Goal: Check status: Check status

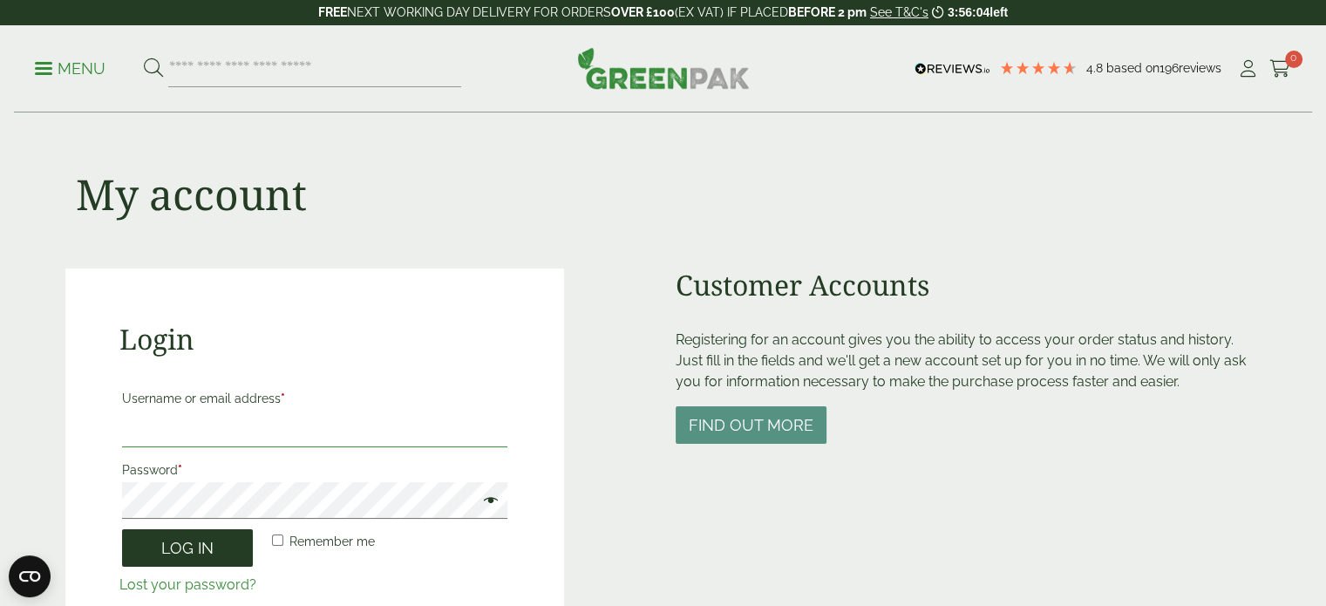
type input "**********"
click at [208, 546] on button "Log in" at bounding box center [187, 547] width 131 height 37
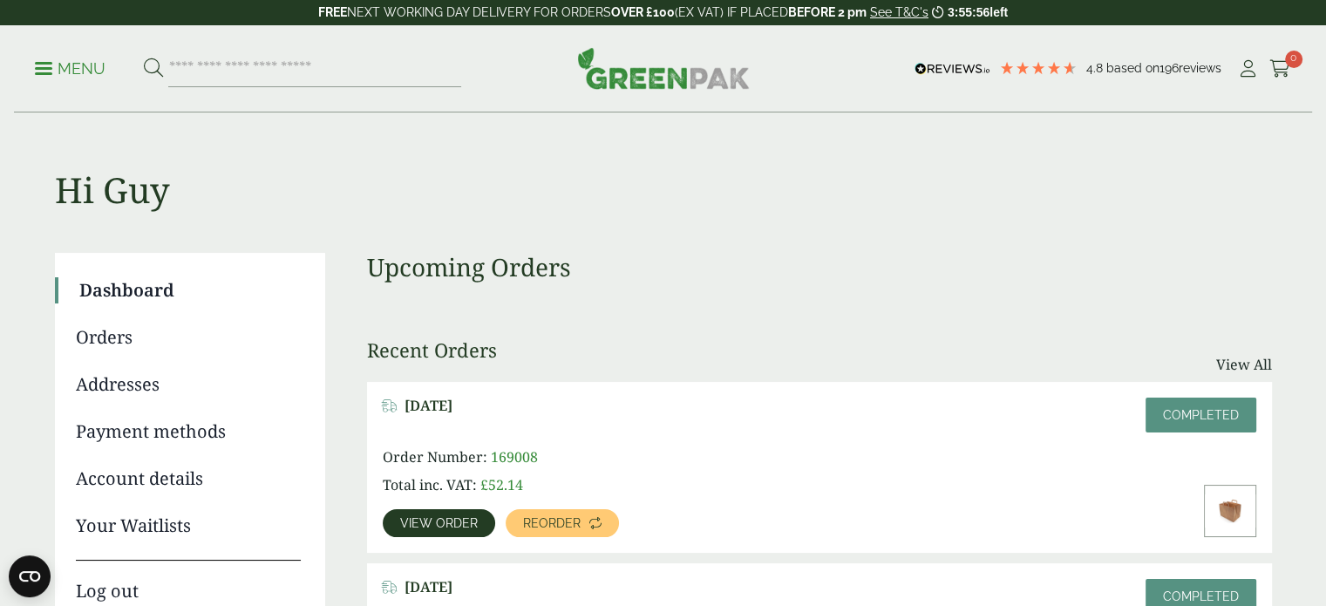
click at [466, 521] on span "View order" at bounding box center [439, 523] width 78 height 12
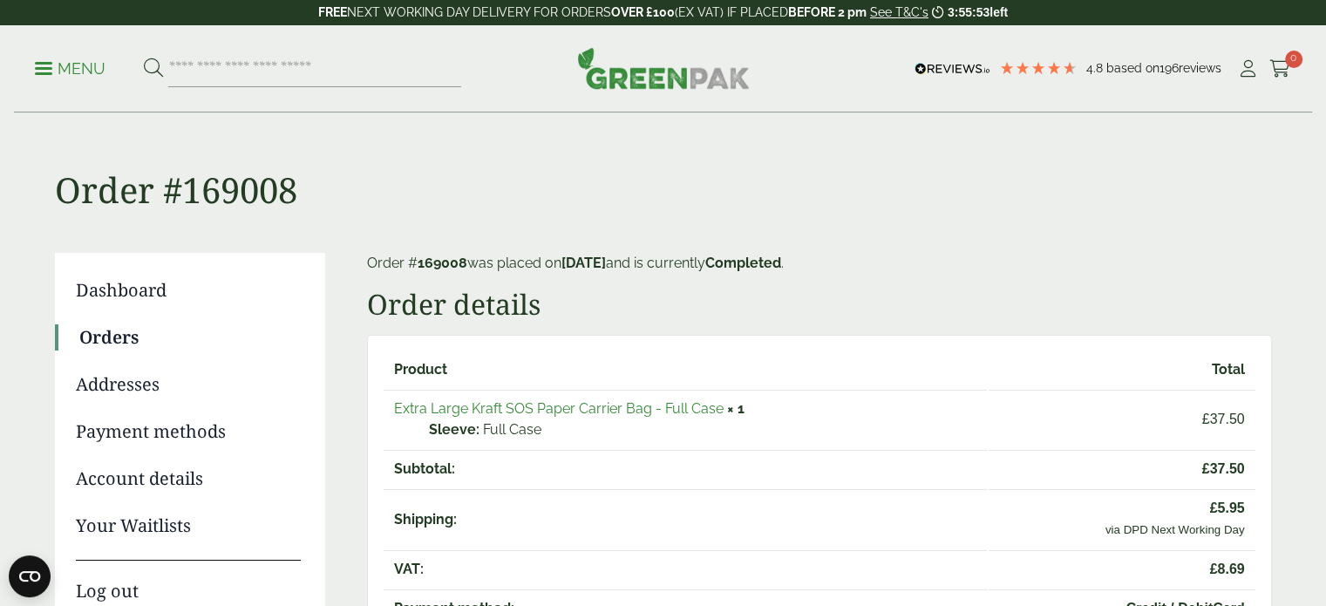
click at [614, 410] on link "Extra Large Kraft SOS Paper Carrier Bag - Full Case" at bounding box center [559, 408] width 330 height 17
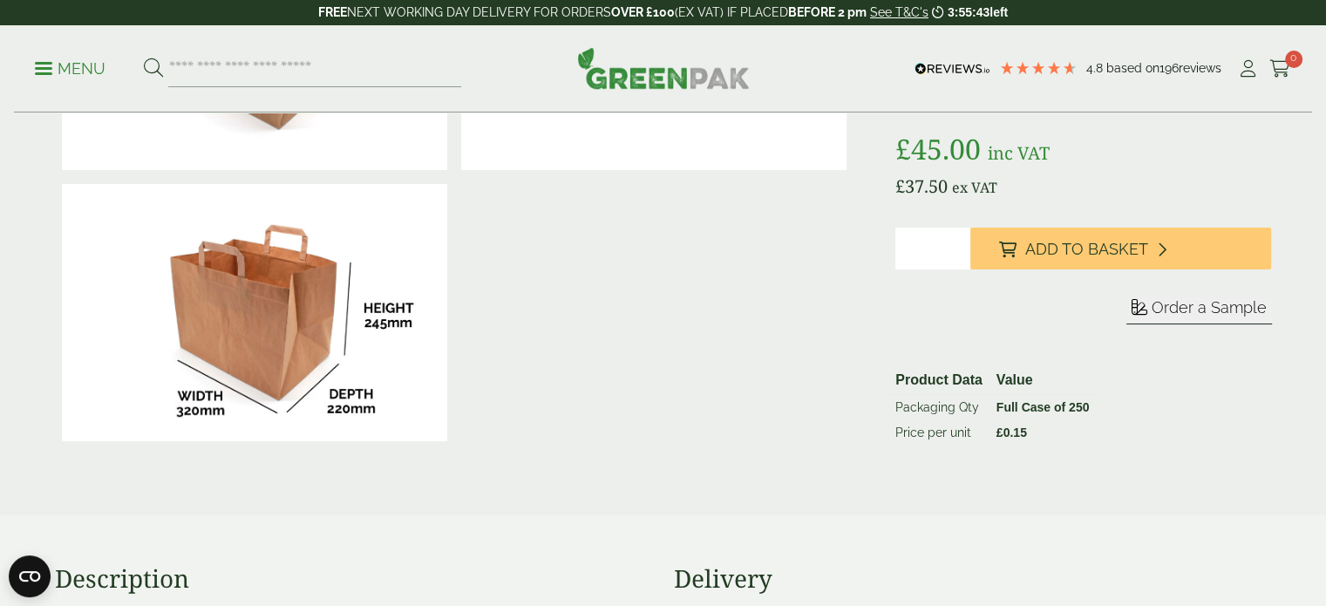
scroll to position [262, 0]
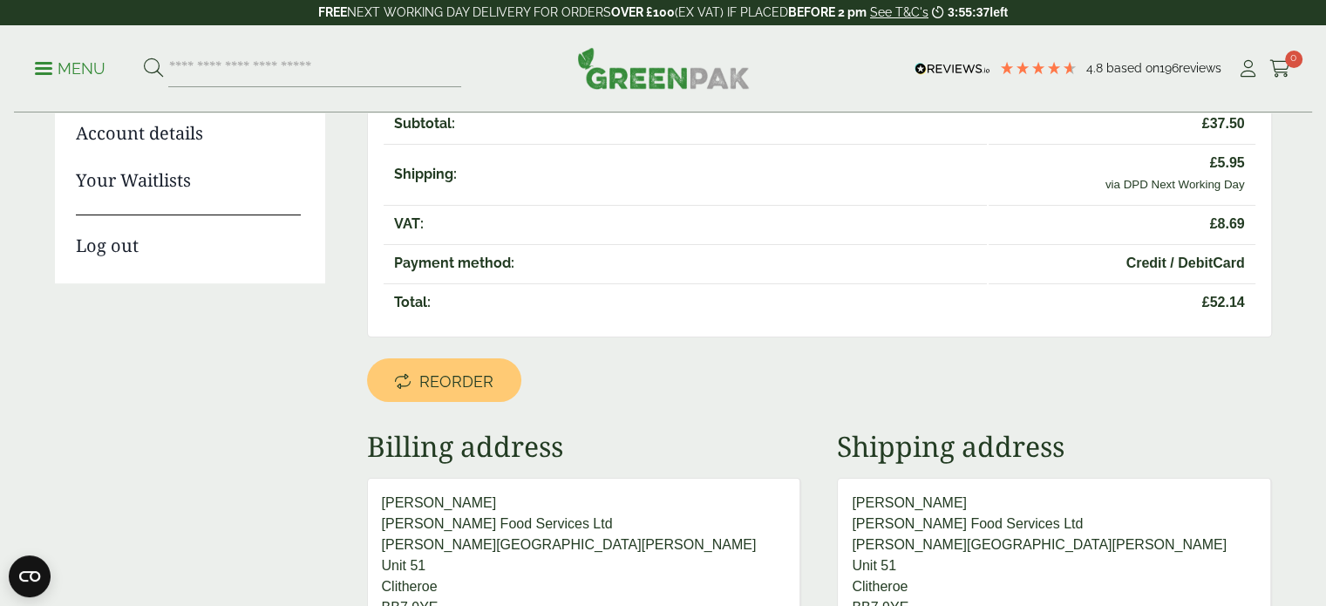
scroll to position [349, 0]
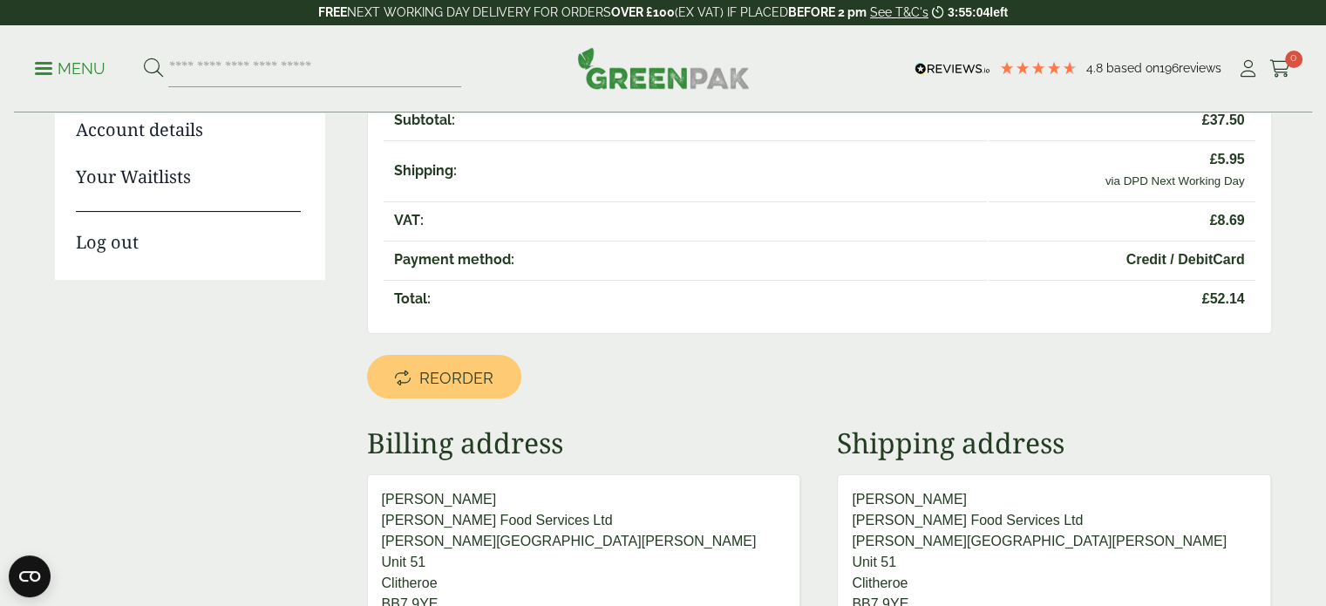
click at [603, 76] on img at bounding box center [663, 68] width 173 height 42
